Goal: Information Seeking & Learning: Learn about a topic

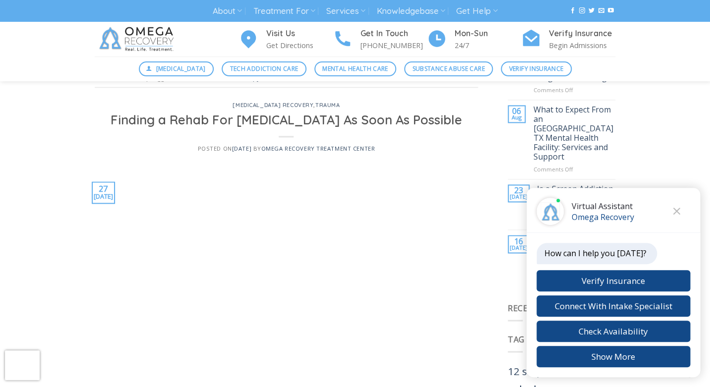
scroll to position [658, 0]
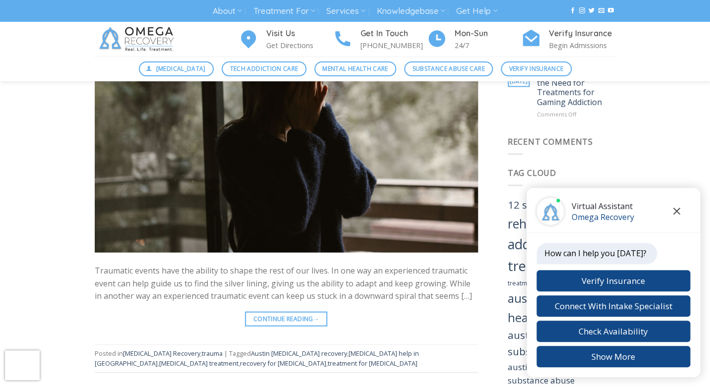
click at [677, 212] on icon "Close chat" at bounding box center [676, 211] width 7 height 7
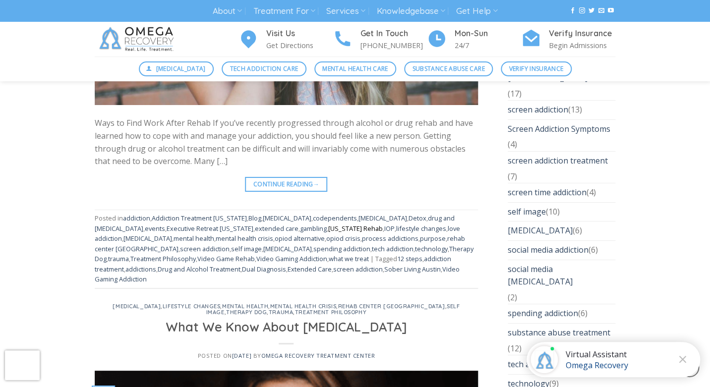
scroll to position [2925, 0]
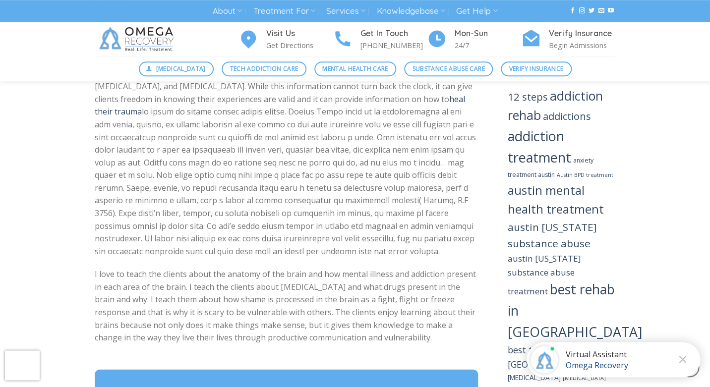
scroll to position [737, 0]
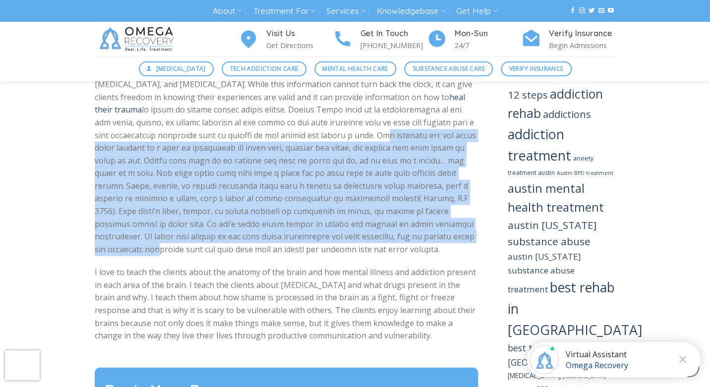
drag, startPoint x: 194, startPoint y: 130, endPoint x: 298, endPoint y: 232, distance: 146.1
click at [298, 232] on p "What I have learned about Neurobiology of Trauma is the theory of Adverse Child…" at bounding box center [286, 135] width 383 height 241
click at [242, 233] on p "What I have learned about Neurobiology of Trauma is the theory of Adverse Child…" at bounding box center [286, 135] width 383 height 241
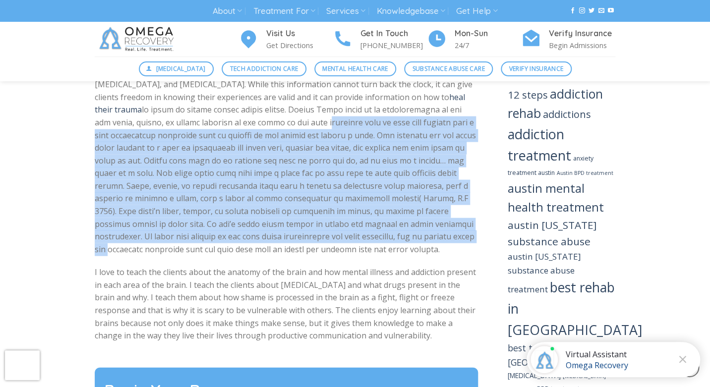
drag, startPoint x: 241, startPoint y: 233, endPoint x: 167, endPoint y: 121, distance: 133.7
click at [167, 121] on p "What I have learned about Neurobiology of Trauma is the theory of Adverse Child…" at bounding box center [286, 135] width 383 height 241
click at [119, 160] on p "What I have learned about Neurobiology of Trauma is the theory of Adverse Child…" at bounding box center [286, 135] width 383 height 241
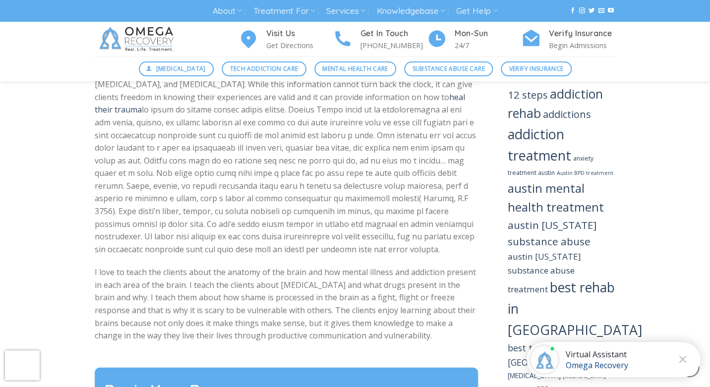
click at [153, 146] on p "What I have learned about Neurobiology of Trauma is the theory of Adverse Child…" at bounding box center [286, 135] width 383 height 241
drag, startPoint x: 141, startPoint y: 124, endPoint x: 228, endPoint y: 251, distance: 153.5
click at [228, 251] on p "What I have learned about Neurobiology of Trauma is the theory of Adverse Child…" at bounding box center [286, 135] width 383 height 241
click at [228, 250] on p "What I have learned about Neurobiology of Trauma is the theory of Adverse Child…" at bounding box center [286, 135] width 383 height 241
drag, startPoint x: 230, startPoint y: 255, endPoint x: 144, endPoint y: 144, distance: 141.2
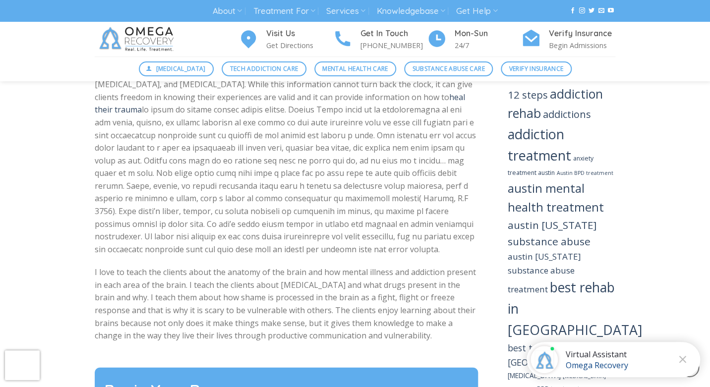
click at [144, 144] on p "What I have learned about Neurobiology of Trauma is the theory of Adverse Child…" at bounding box center [286, 135] width 383 height 241
click at [327, 232] on p "What I have learned about Neurobiology of Trauma is the theory of Adverse Child…" at bounding box center [286, 135] width 383 height 241
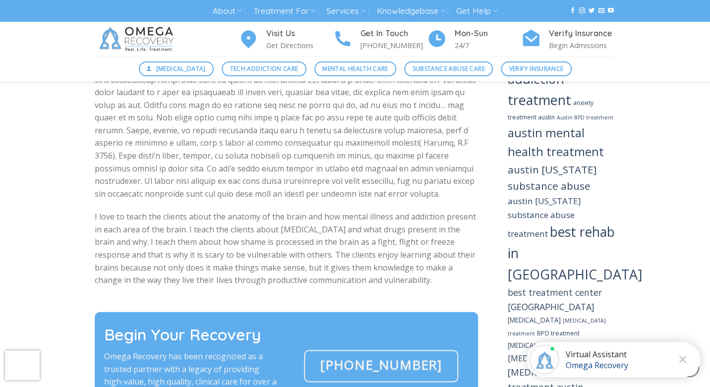
scroll to position [880, 0]
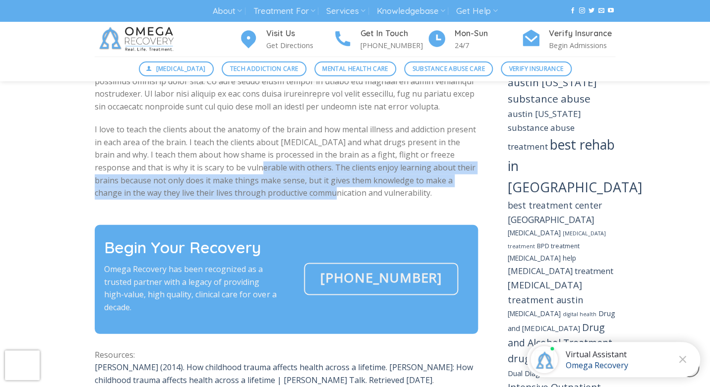
drag, startPoint x: 271, startPoint y: 188, endPoint x: 232, endPoint y: 173, distance: 41.4
click at [232, 173] on p "I love to teach the clients about the anatomy of the brain and how mental illne…" at bounding box center [286, 161] width 383 height 76
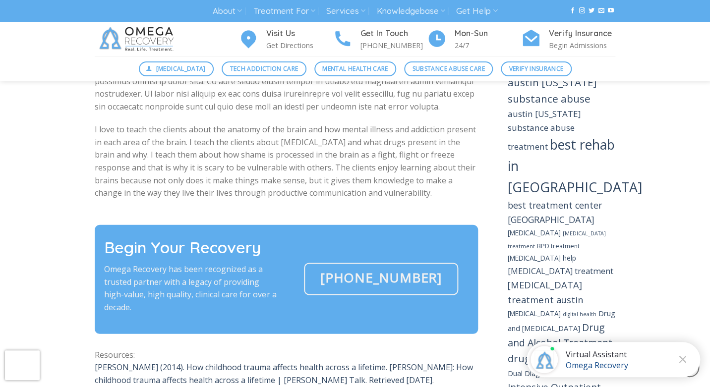
click at [232, 173] on p "I love to teach the clients about the anatomy of the brain and how mental illne…" at bounding box center [286, 161] width 383 height 76
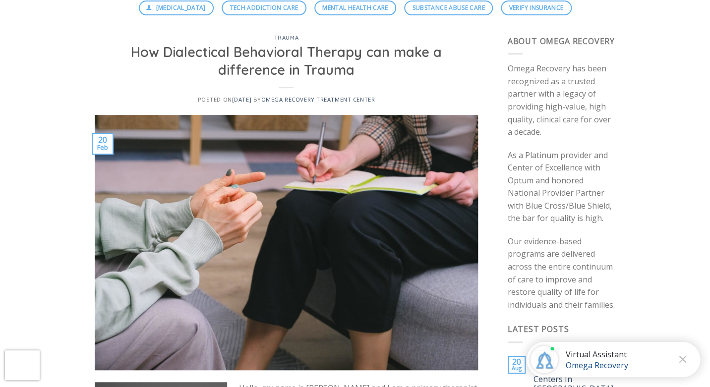
scroll to position [206, 0]
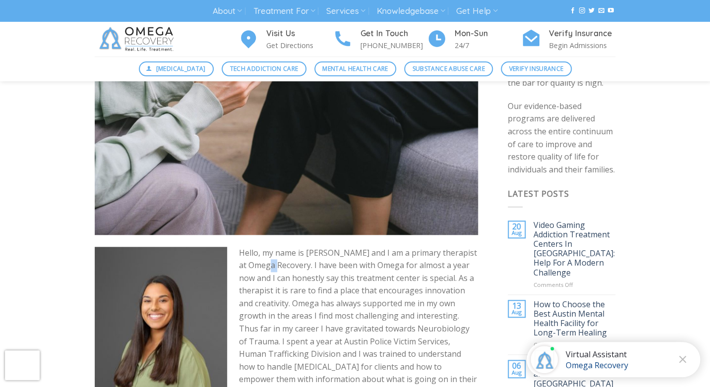
drag, startPoint x: 286, startPoint y: 266, endPoint x: 299, endPoint y: 265, distance: 12.9
click at [300, 265] on p "Hello, my name is Chandlar Coskrey and I am a primary therapist at Omega Recove…" at bounding box center [286, 342] width 383 height 190
click at [157, 37] on img at bounding box center [138, 39] width 87 height 35
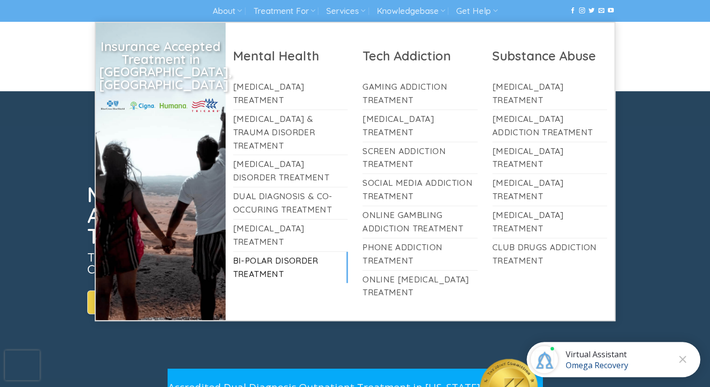
click at [284, 252] on link "Bi-Polar Disorder Treatment" at bounding box center [290, 268] width 115 height 32
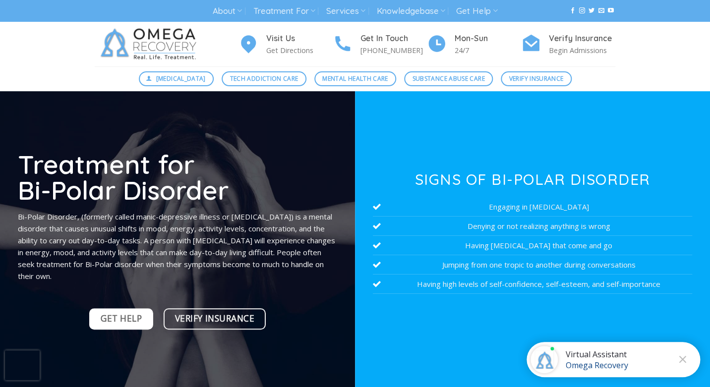
click at [119, 319] on span "Get Help" at bounding box center [121, 319] width 41 height 14
